Goal: Transaction & Acquisition: Purchase product/service

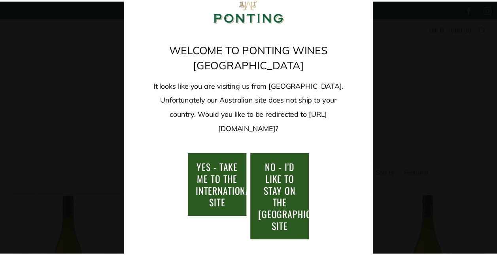
scroll to position [57, 0]
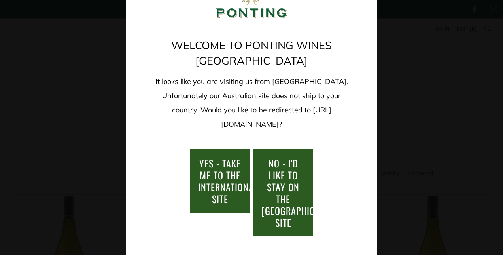
click at [290, 210] on link "NO - I'd like to stay on the Australia/New Zealand site" at bounding box center [283, 192] width 59 height 87
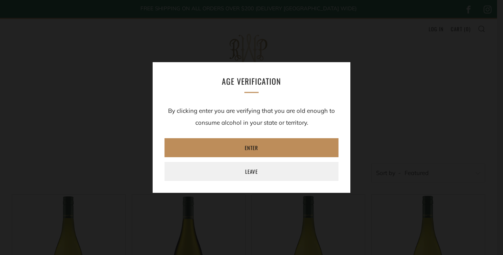
click at [293, 147] on link "Enter" at bounding box center [252, 147] width 174 height 19
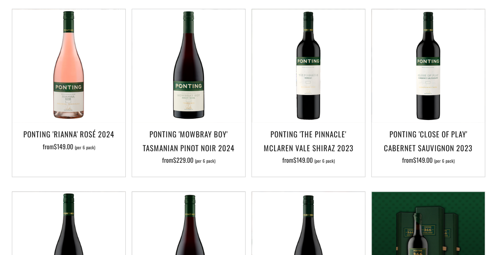
scroll to position [375, 0]
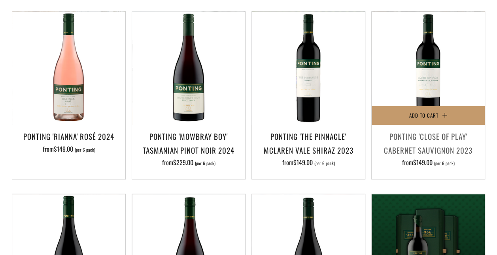
click at [418, 145] on h3 "Ponting 'Close of Play' Cabernet Sauvignon 2023" at bounding box center [428, 142] width 105 height 27
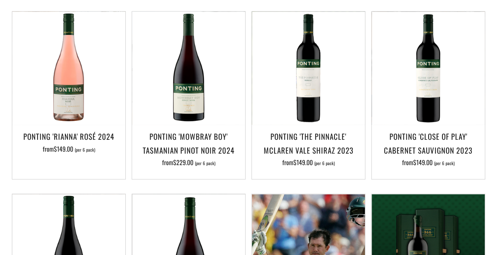
click at [341, 208] on img at bounding box center [308, 250] width 113 height 113
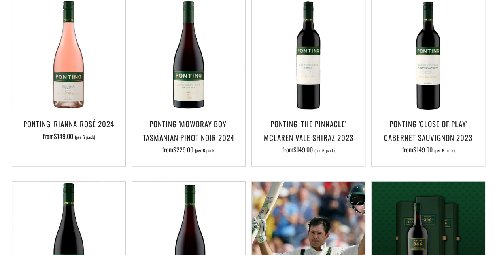
scroll to position [399, 0]
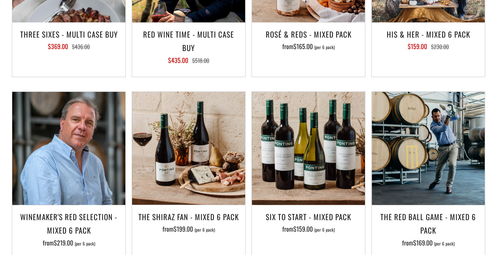
scroll to position [1071, 0]
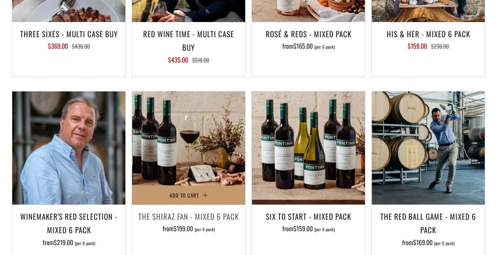
click at [216, 168] on img at bounding box center [188, 147] width 113 height 113
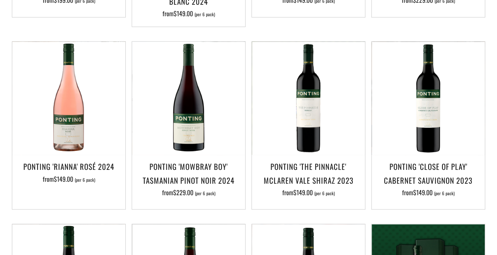
scroll to position [345, 0]
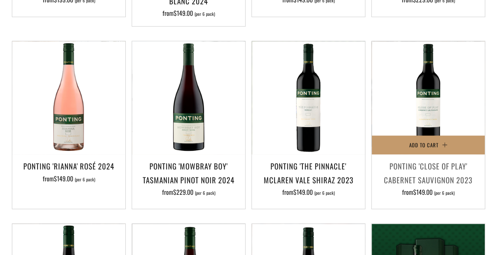
click at [373, 208] on div "Add to Cart Ponting 'Close of Play' Cabernet Sauvignon 2023 from $149.00 (per 6…" at bounding box center [428, 125] width 114 height 168
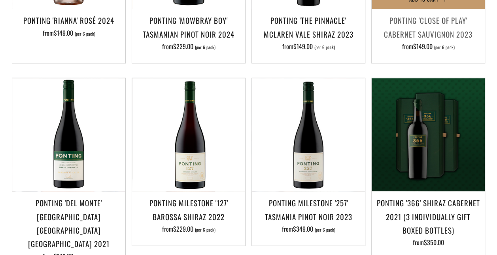
scroll to position [491, 0]
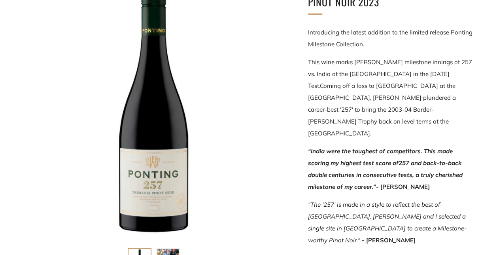
scroll to position [162, 0]
